Goal: Navigation & Orientation: Find specific page/section

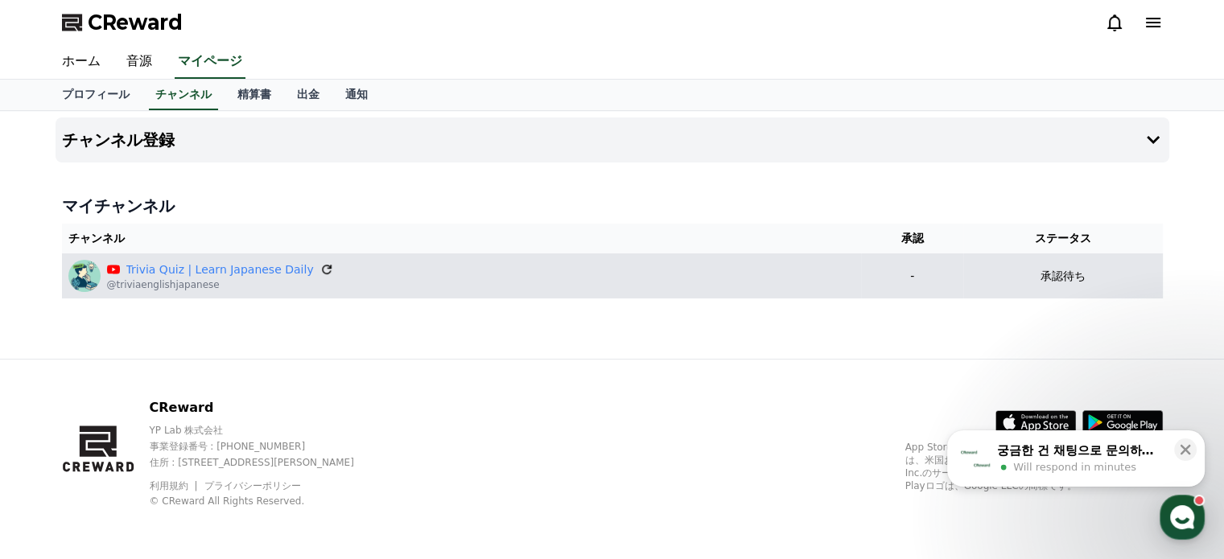
click at [319, 269] on icon at bounding box center [326, 269] width 14 height 14
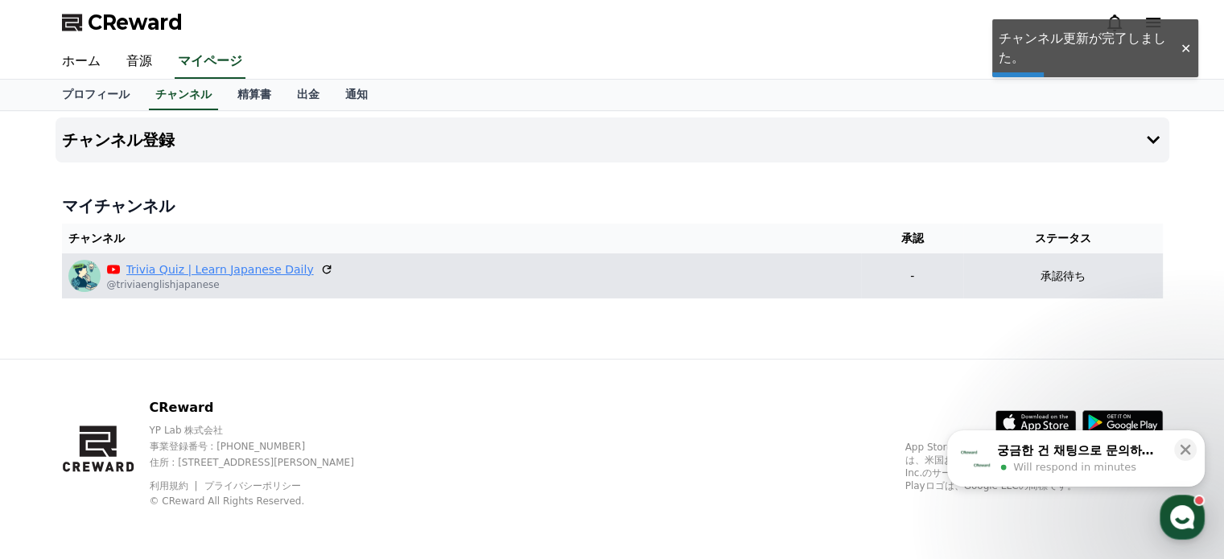
click at [255, 272] on link "Trivia Quiz | Learn Japanese Daily" at bounding box center [219, 270] width 187 height 17
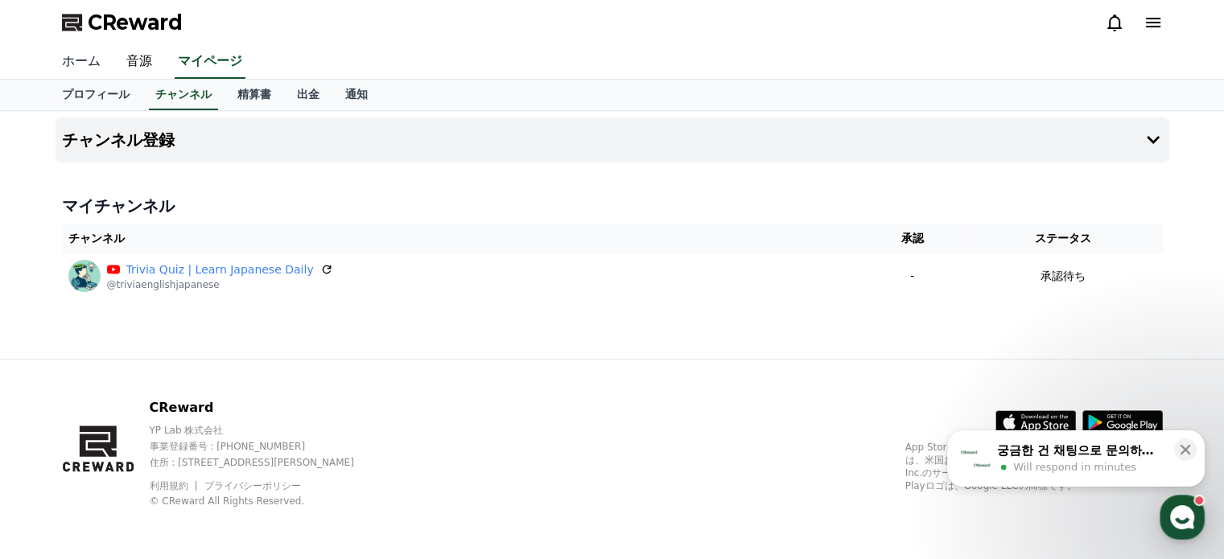
click at [87, 68] on link "ホーム" at bounding box center [81, 62] width 64 height 34
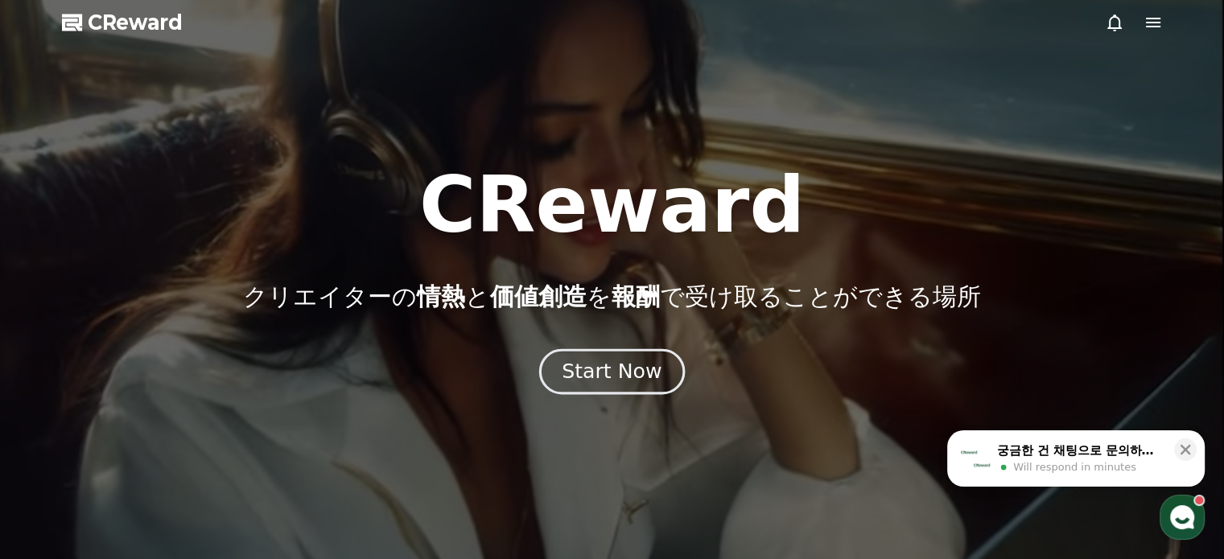
click at [641, 381] on div "Start Now" at bounding box center [612, 371] width 100 height 27
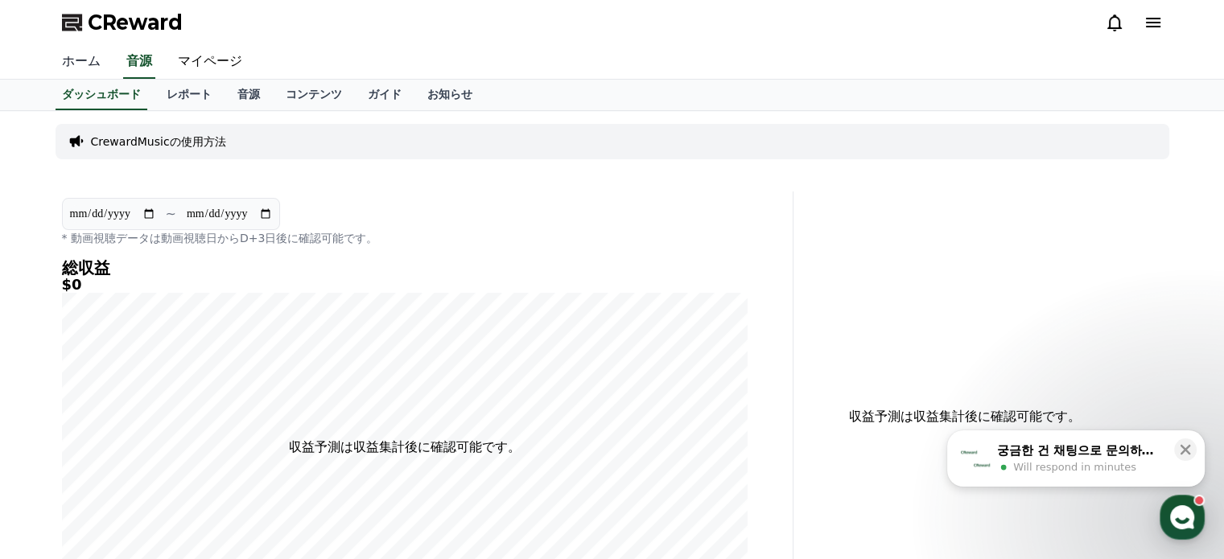
click at [83, 59] on link "ホーム" at bounding box center [81, 62] width 64 height 34
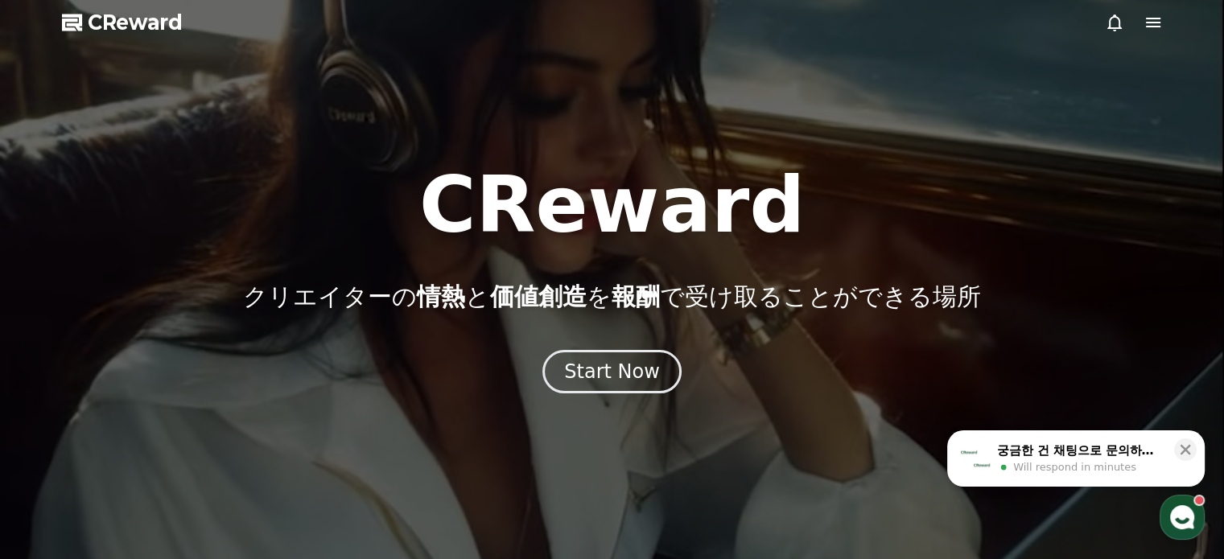
click at [1163, 19] on div at bounding box center [612, 279] width 1224 height 559
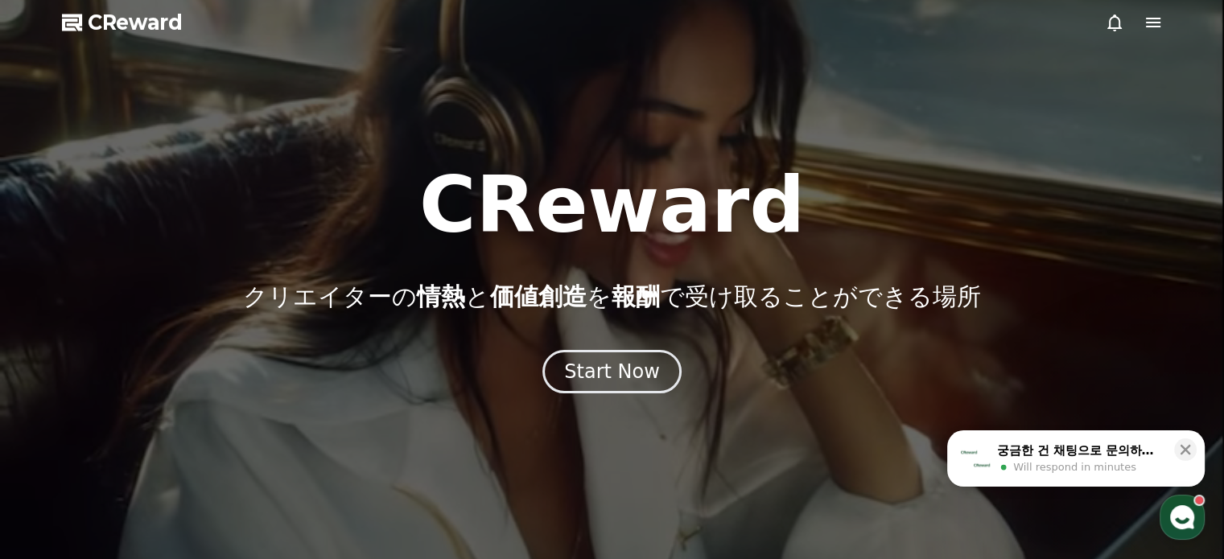
click at [1159, 26] on icon at bounding box center [1153, 23] width 14 height 10
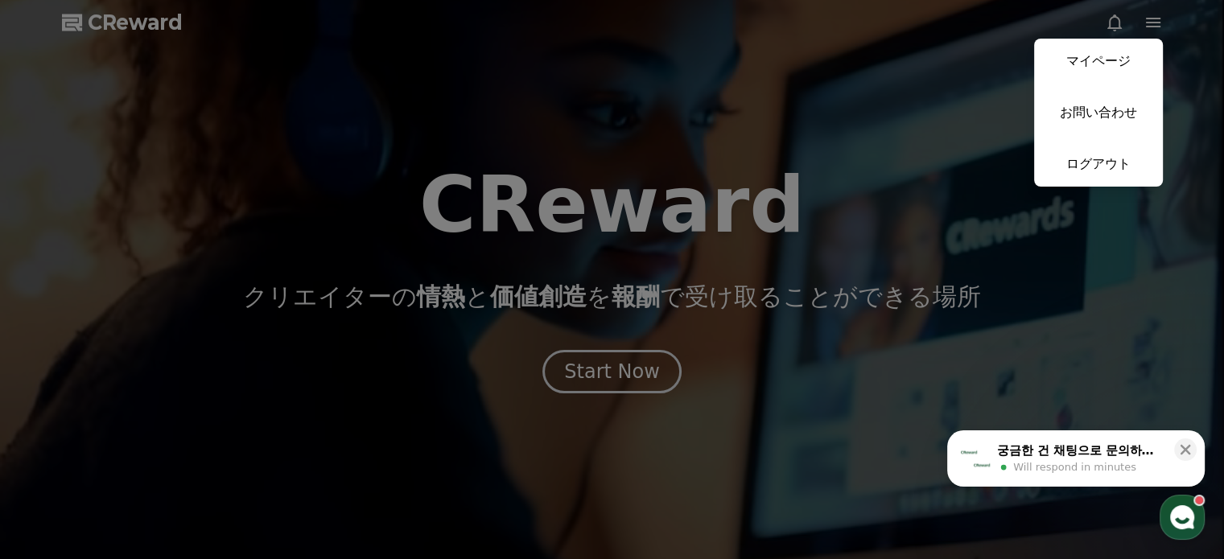
click at [963, 217] on button "close" at bounding box center [612, 279] width 1224 height 559
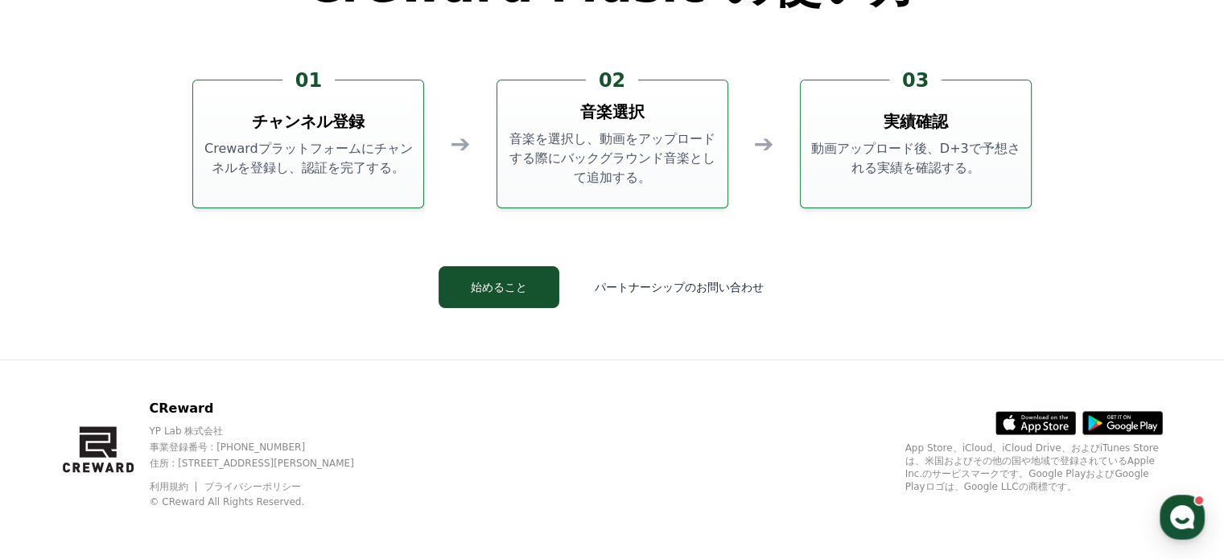
scroll to position [4360, 0]
